Goal: Use online tool/utility

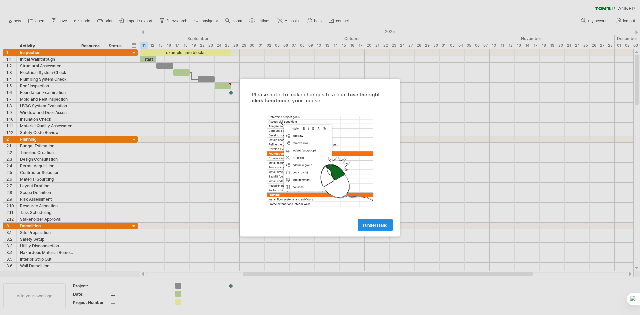
click at [373, 224] on span "I understand" at bounding box center [375, 224] width 25 height 5
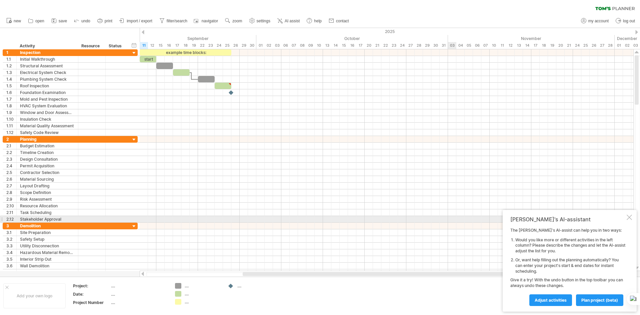
click at [631, 217] on div at bounding box center [628, 217] width 5 height 5
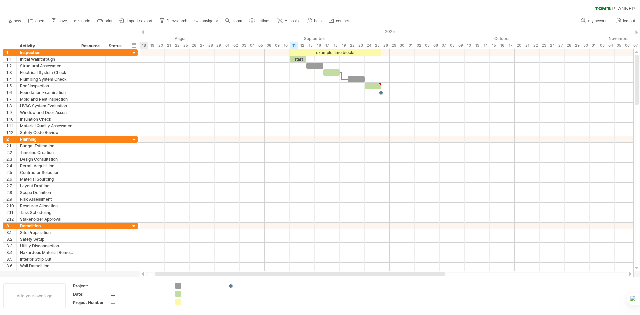
drag, startPoint x: 256, startPoint y: 273, endPoint x: 169, endPoint y: 276, distance: 87.0
click at [169, 276] on div at bounding box center [386, 274] width 481 height 4
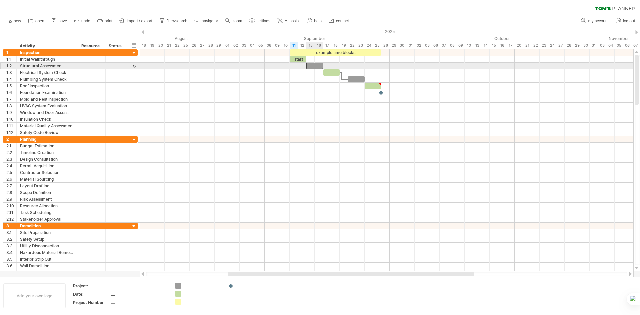
click at [310, 67] on div at bounding box center [314, 66] width 17 height 6
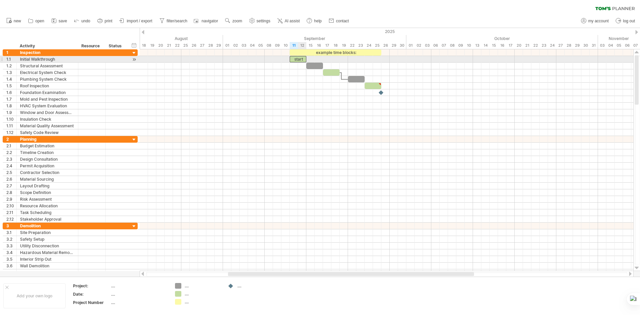
click at [301, 61] on div "start" at bounding box center [297, 59] width 17 height 6
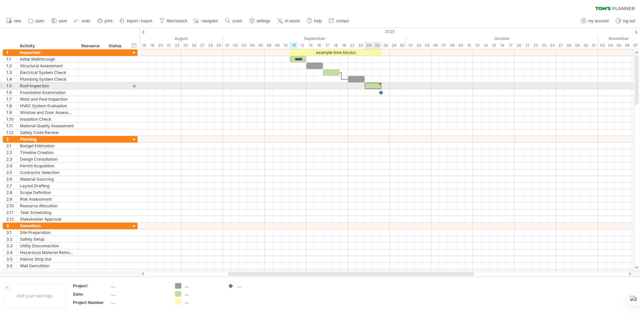
click at [369, 85] on div at bounding box center [372, 86] width 17 height 6
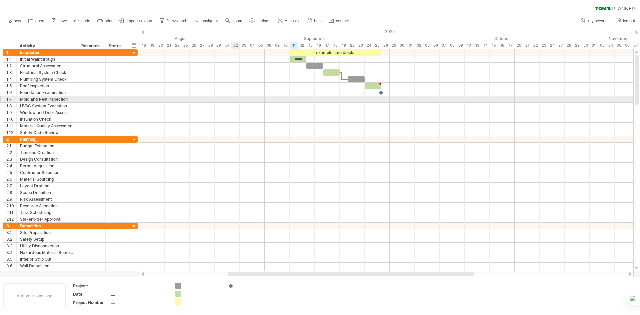
click at [232, 100] on div at bounding box center [386, 99] width 493 height 7
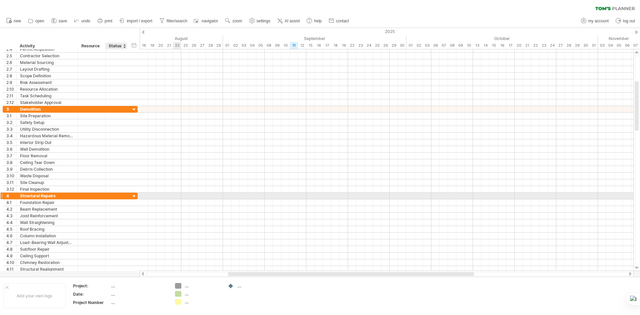
click at [132, 196] on div at bounding box center [134, 196] width 6 height 6
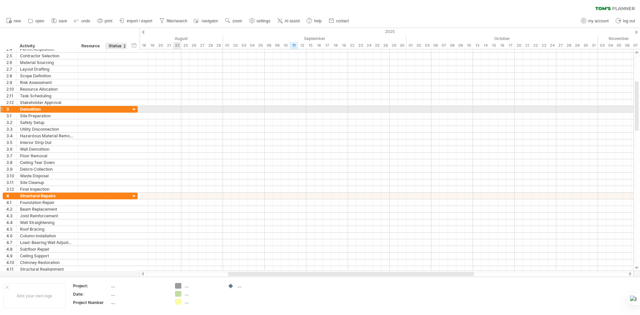
click at [134, 109] on div at bounding box center [134, 110] width 6 height 6
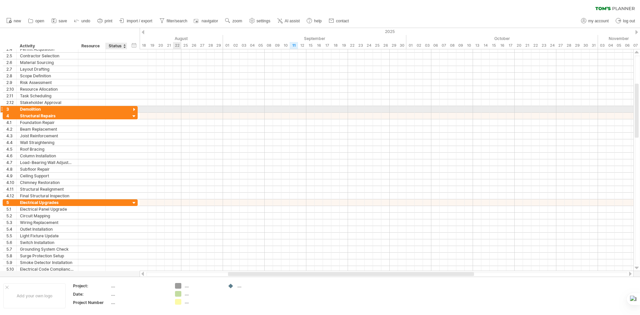
click at [134, 109] on div at bounding box center [134, 110] width 6 height 6
